Goal: Transaction & Acquisition: Purchase product/service

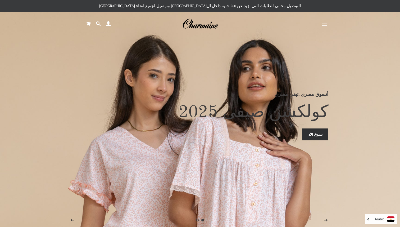
click at [328, 25] on button "التنقل في الموقع" at bounding box center [324, 23] width 13 height 13
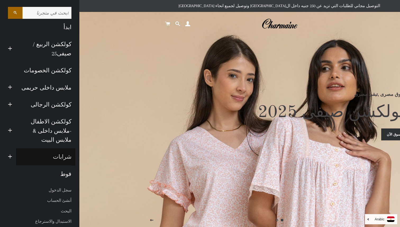
click at [63, 151] on link "شرابات" at bounding box center [45, 156] width 59 height 17
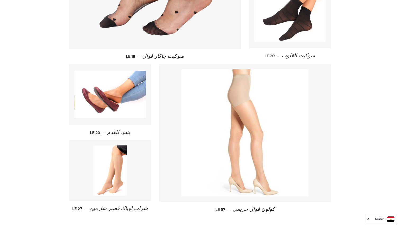
scroll to position [682, 0]
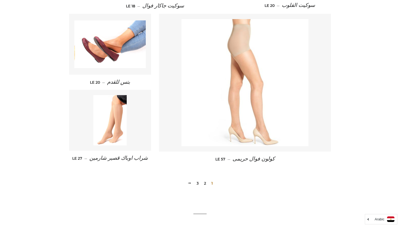
click at [204, 182] on link "2" at bounding box center [205, 183] width 6 height 8
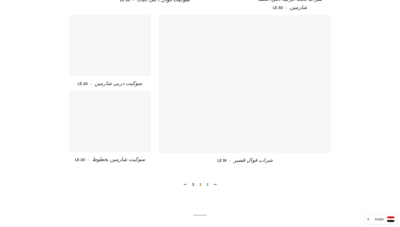
scroll to position [733, 0]
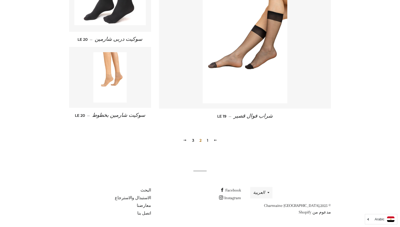
click at [196, 141] on link "3" at bounding box center [193, 140] width 6 height 8
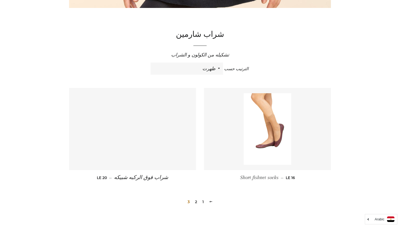
scroll to position [173, 0]
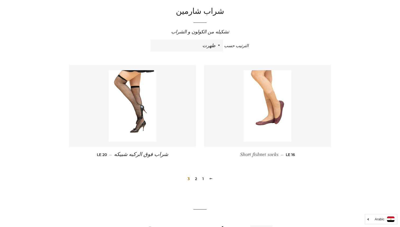
click at [198, 178] on link "2" at bounding box center [196, 179] width 6 height 8
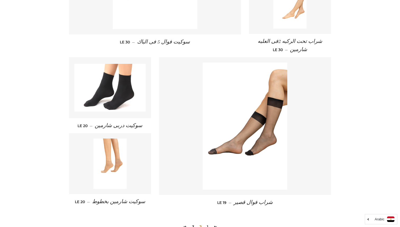
scroll to position [671, 0]
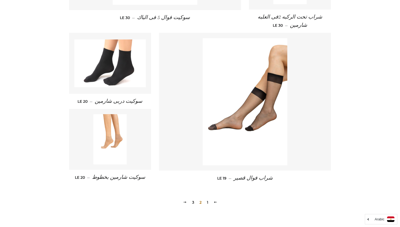
click at [209, 202] on link "1" at bounding box center [208, 202] width 6 height 8
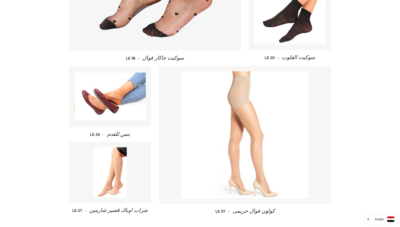
scroll to position [659, 0]
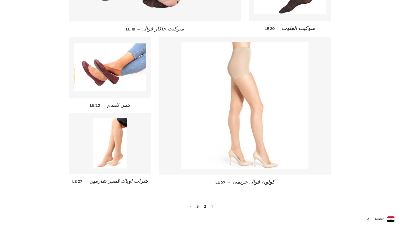
click at [253, 111] on img at bounding box center [245, 105] width 127 height 127
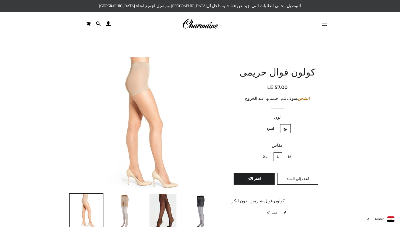
click at [206, 24] on img at bounding box center [200, 24] width 36 height 12
